Goal: Use online tool/utility: Utilize a website feature to perform a specific function

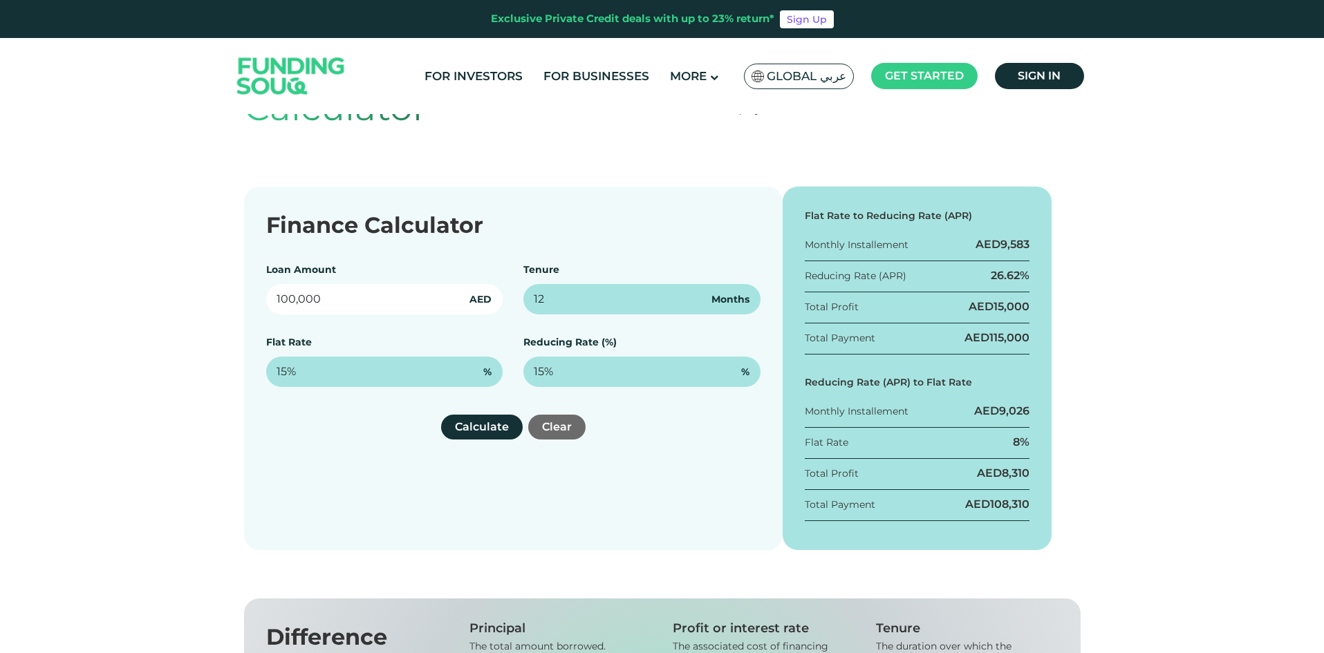
drag, startPoint x: 355, startPoint y: 299, endPoint x: 254, endPoint y: 301, distance: 101.6
click at [254, 301] on div "Finance Calculator Loan Amount 100,000 AED Tenure 12 Months Flat Rate 15% % Red…" at bounding box center [513, 369] width 539 height 364
type input "150,000"
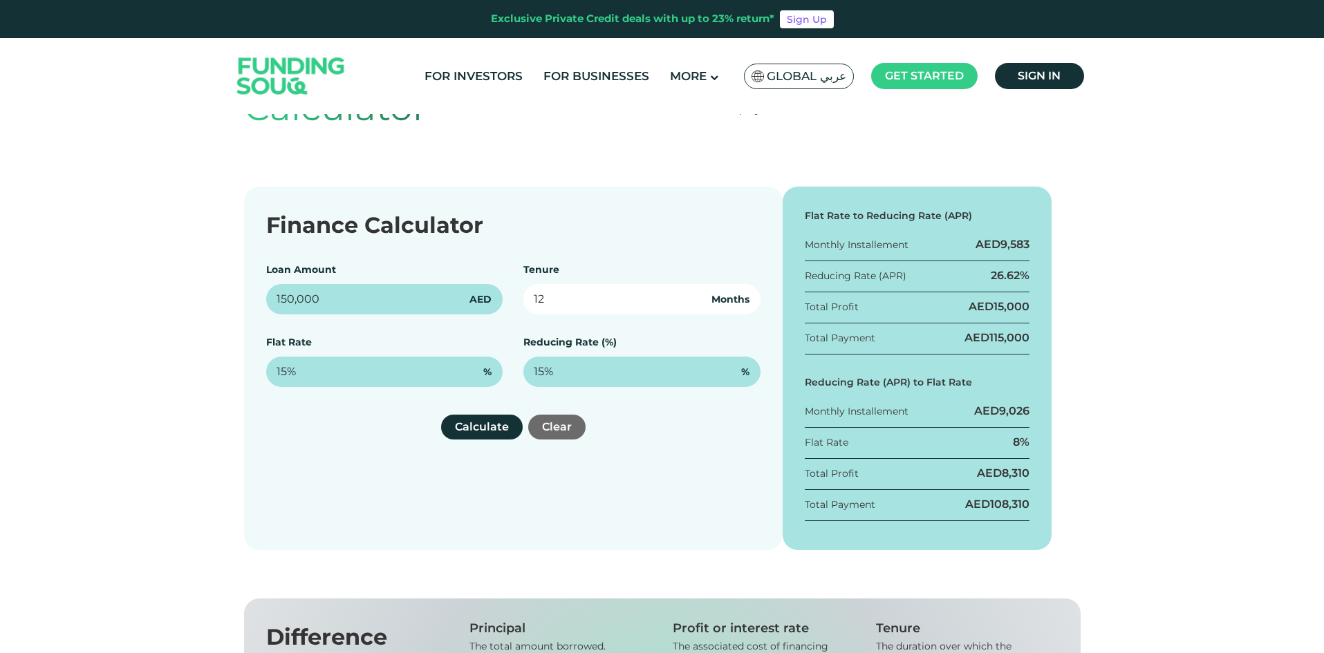
drag, startPoint x: 543, startPoint y: 299, endPoint x: 496, endPoint y: 292, distance: 47.5
click at [496, 292] on div "Loan Amount 150,000 AED Tenure 12 Months Flat Rate 15% % Reducing Rate (%) 15% %" at bounding box center [513, 325] width 494 height 124
type input "48"
click at [736, 422] on div "Calculate Clear" at bounding box center [513, 427] width 494 height 25
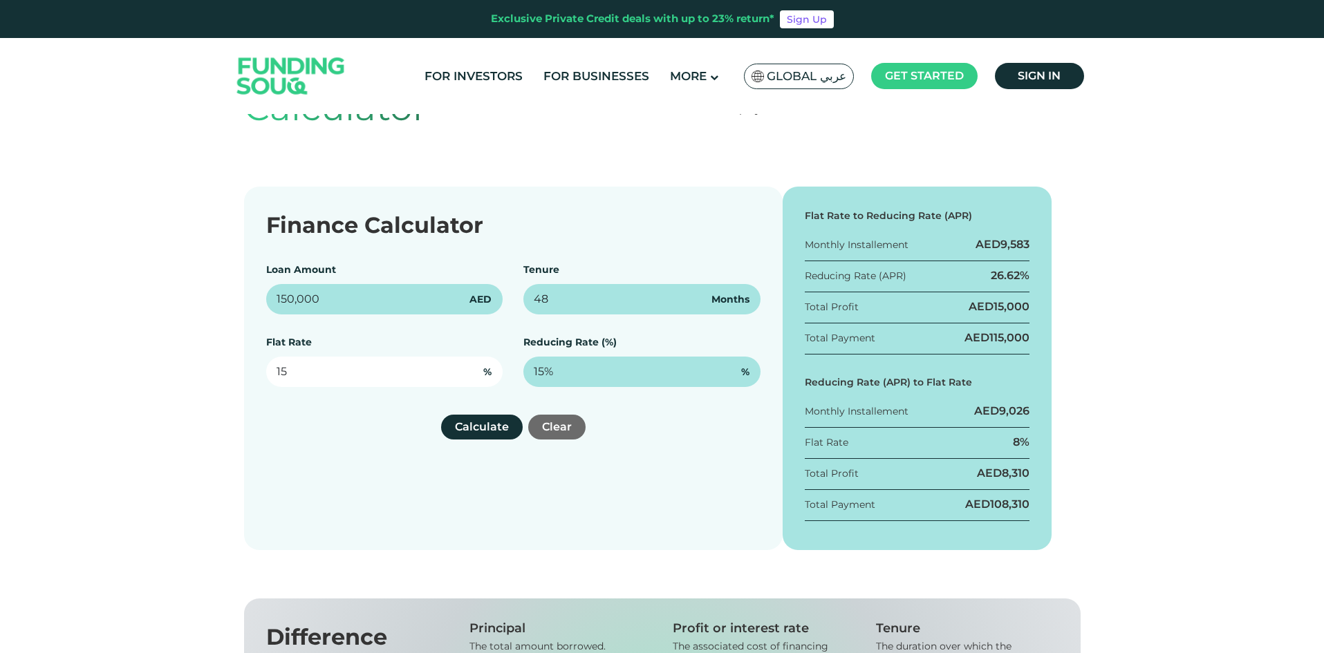
drag, startPoint x: 315, startPoint y: 369, endPoint x: 254, endPoint y: 369, distance: 60.8
click at [254, 369] on div "Finance Calculator Loan Amount 150,000 AED Tenure 48 Months Flat Rate 15 % Redu…" at bounding box center [513, 369] width 539 height 364
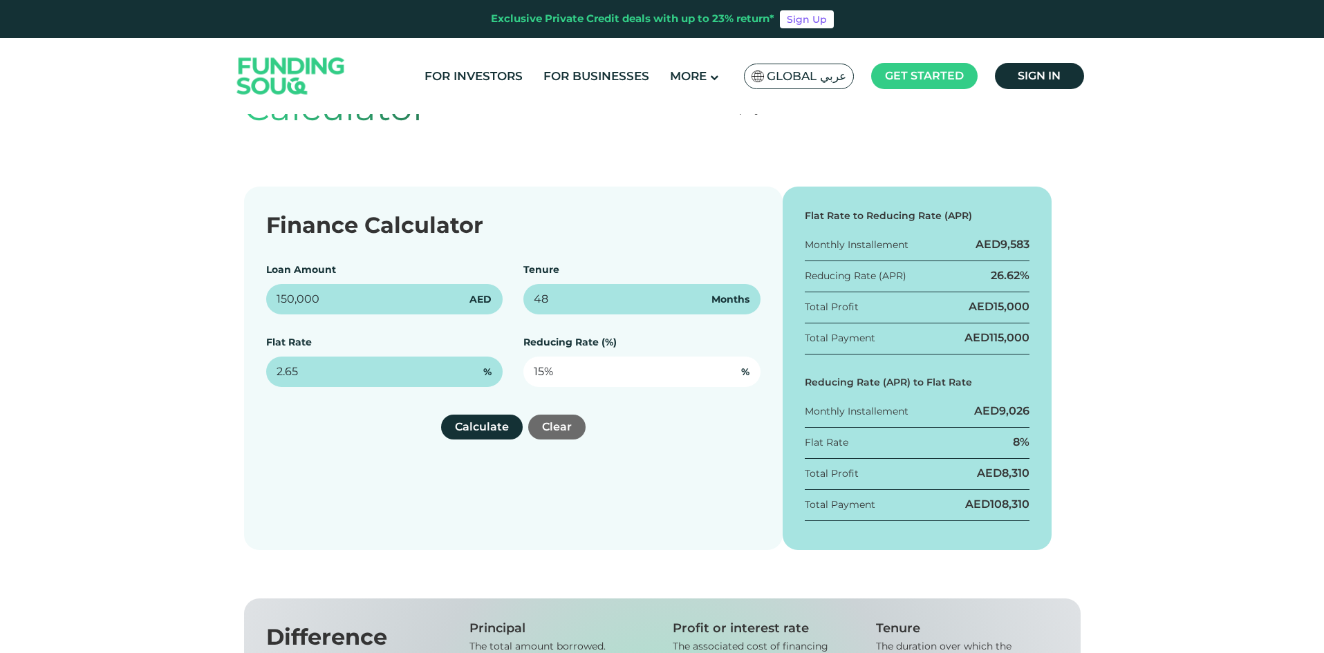
type input "2.65%"
drag, startPoint x: 587, startPoint y: 372, endPoint x: 498, endPoint y: 368, distance: 89.3
click at [498, 368] on div "Loan Amount 150,000 AED Tenure 48 Months Flat Rate 2.65% % Reducing Rate (%) 15…" at bounding box center [513, 325] width 494 height 124
type input "5.5%"
click at [500, 426] on button "Calculate" at bounding box center [482, 427] width 82 height 25
